Goal: Complete application form

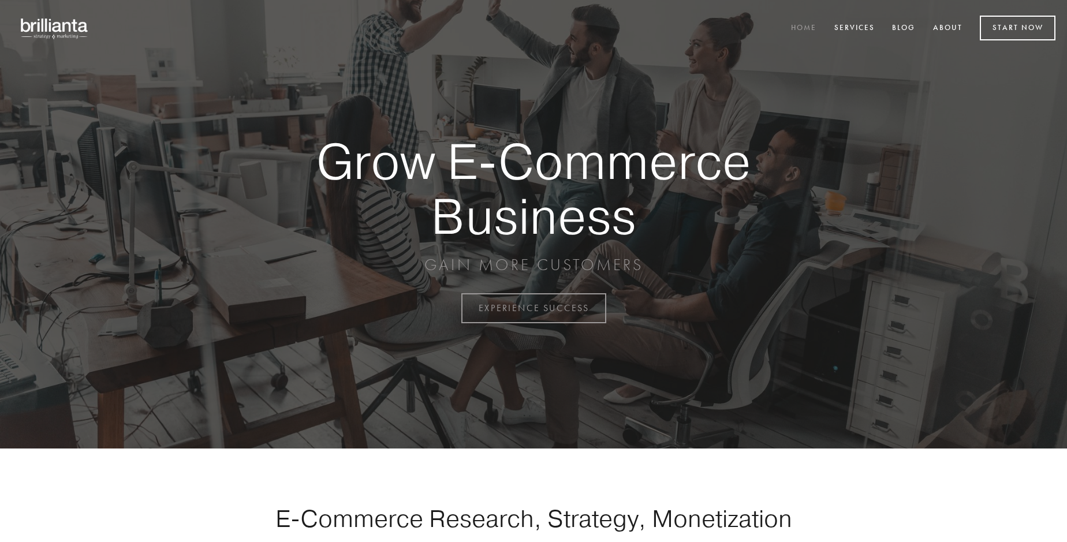
scroll to position [3027, 0]
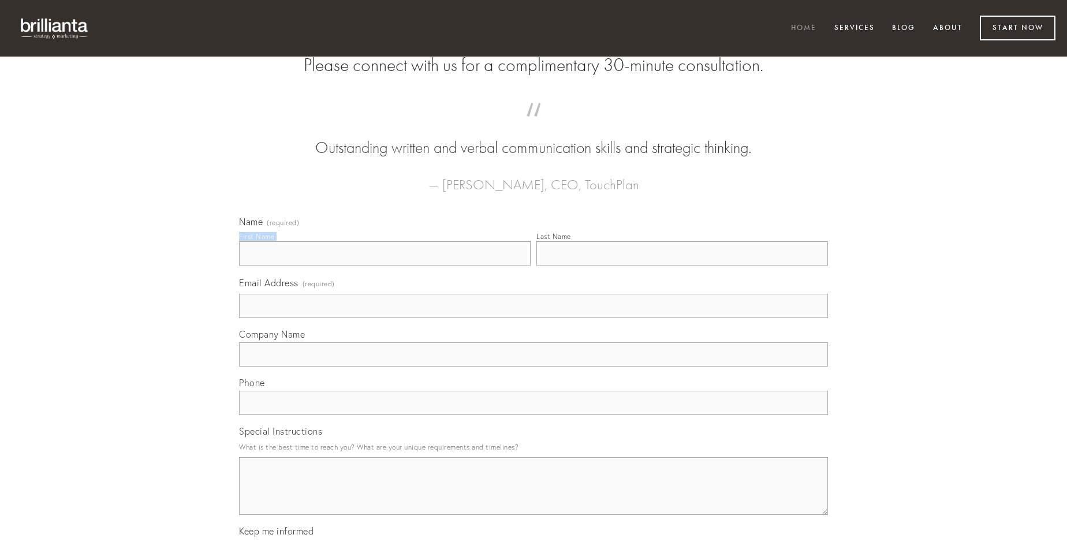
type input "[PERSON_NAME]"
click at [682, 266] on input "Last Name" at bounding box center [683, 253] width 292 height 24
type input "[PERSON_NAME]"
click at [534, 318] on input "Email Address (required)" at bounding box center [533, 306] width 589 height 24
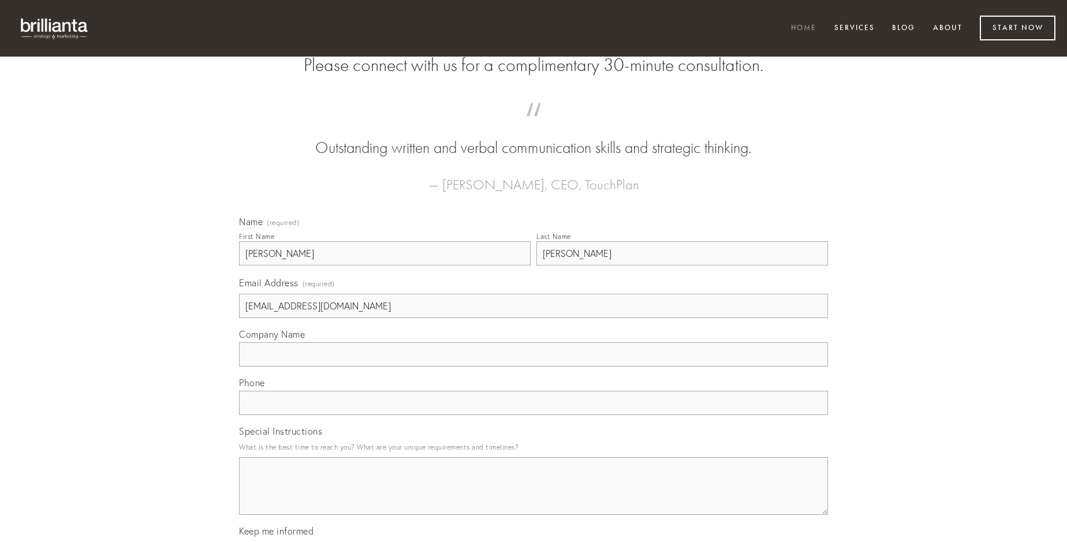
type input "[EMAIL_ADDRESS][DOMAIN_NAME]"
click at [534, 367] on input "Company Name" at bounding box center [533, 354] width 589 height 24
type input "aegre"
click at [534, 415] on input "text" at bounding box center [533, 403] width 589 height 24
click at [534, 497] on textarea "Special Instructions" at bounding box center [533, 486] width 589 height 58
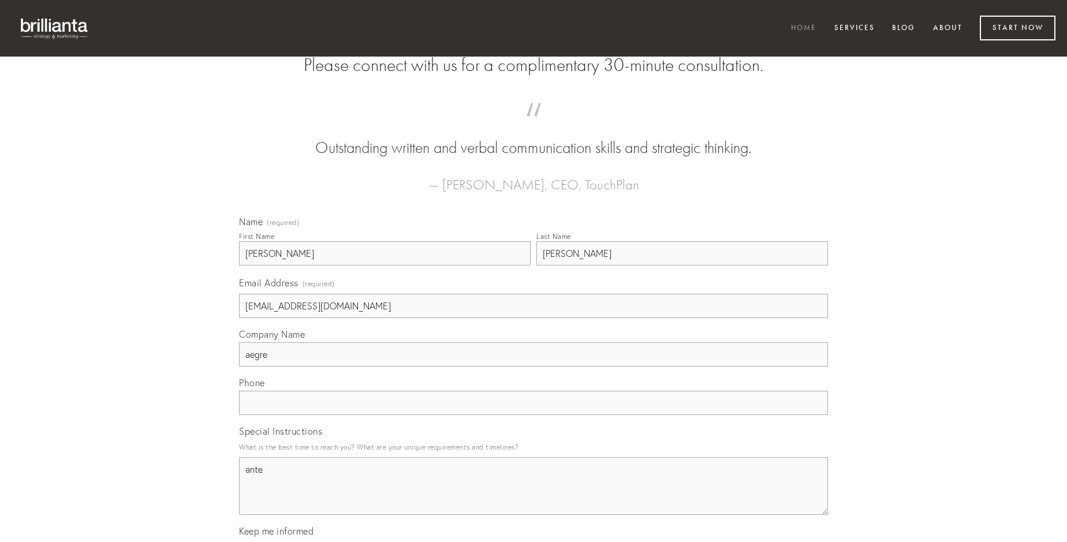
type textarea "ante"
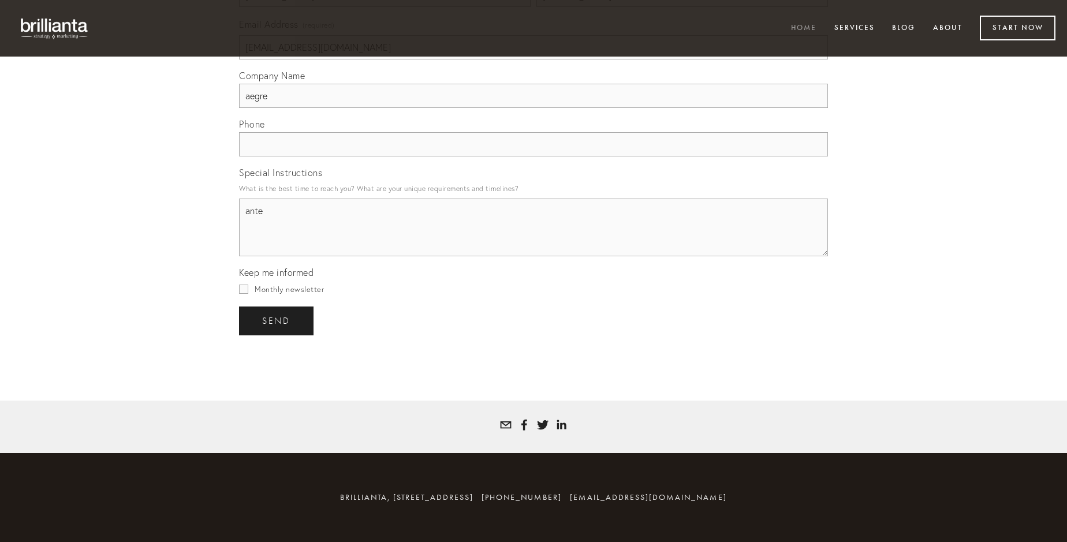
click at [277, 321] on span "send" at bounding box center [276, 321] width 28 height 10
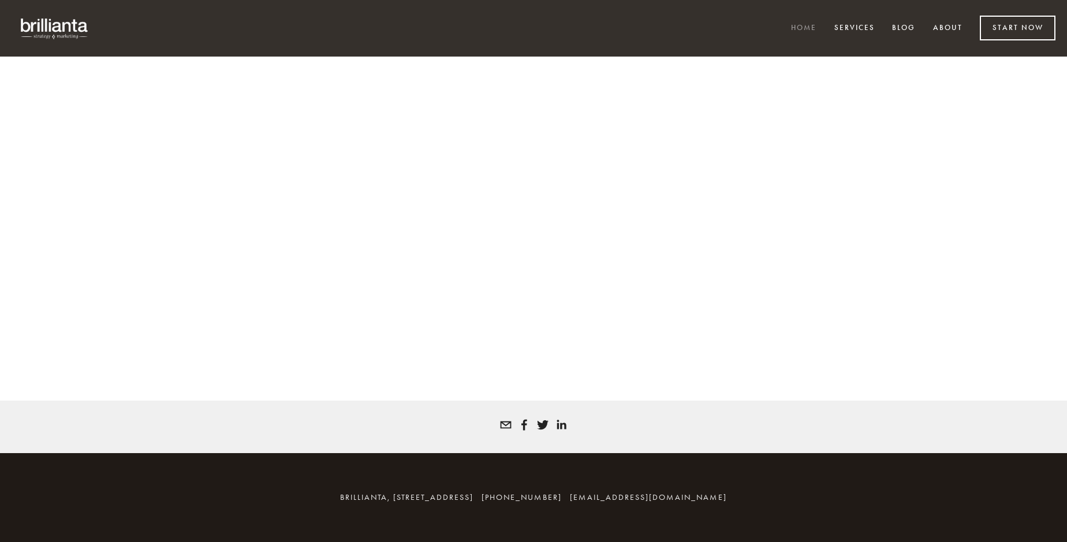
scroll to position [3012, 0]
